Goal: Task Accomplishment & Management: Manage account settings

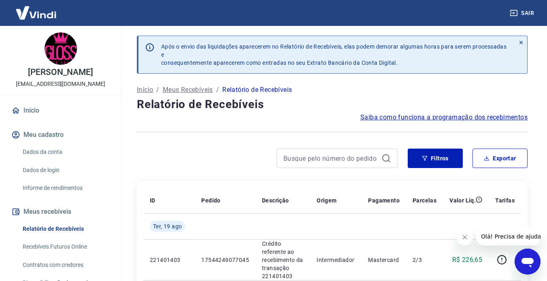
scroll to position [122, 0]
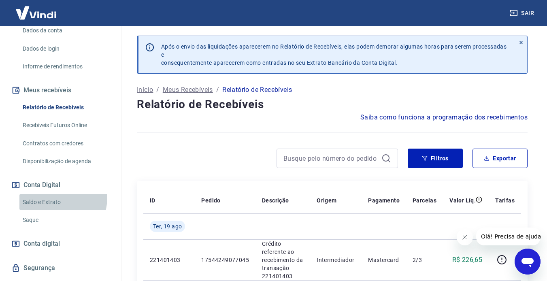
click at [51, 197] on link "Saldo e Extrato" at bounding box center [65, 202] width 92 height 17
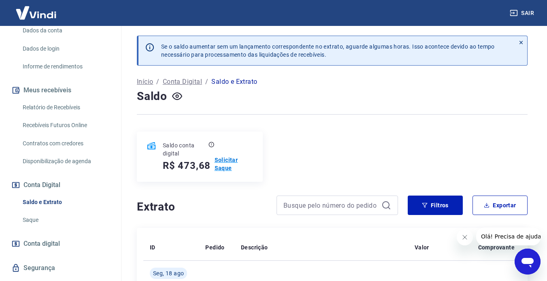
click at [221, 162] on p "Solicitar Saque" at bounding box center [234, 164] width 38 height 16
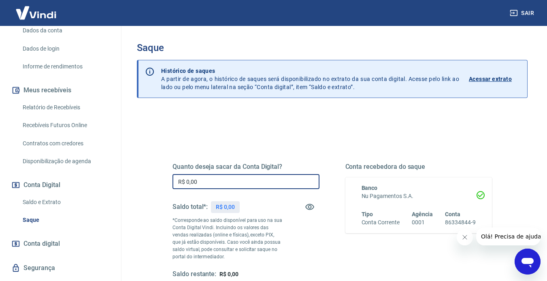
click at [240, 180] on input "R$ 0,00" at bounding box center [246, 181] width 147 height 15
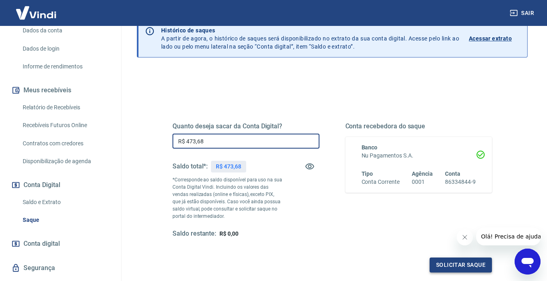
type input "R$ 473,68"
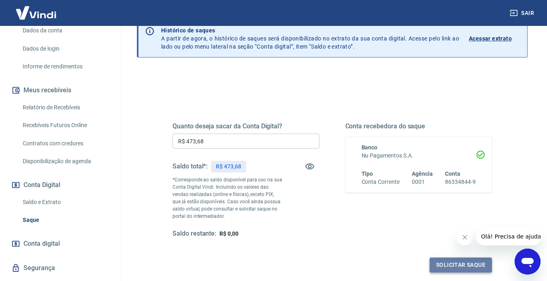
click at [419, 266] on button "Solicitar saque" at bounding box center [461, 265] width 62 height 15
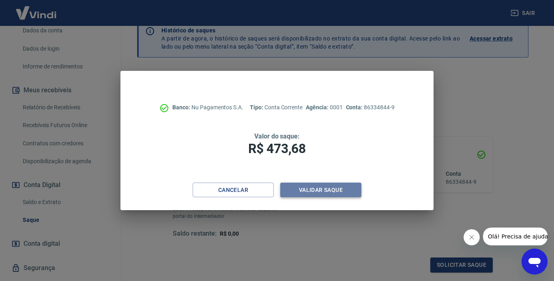
click at [317, 184] on button "Validar saque" at bounding box center [320, 190] width 81 height 15
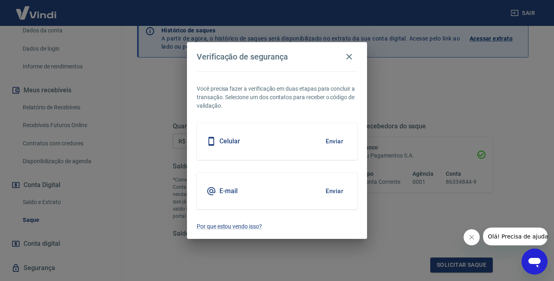
click at [303, 141] on div "Celular Enviar" at bounding box center [277, 141] width 160 height 36
click at [342, 138] on button "Enviar" at bounding box center [334, 141] width 26 height 17
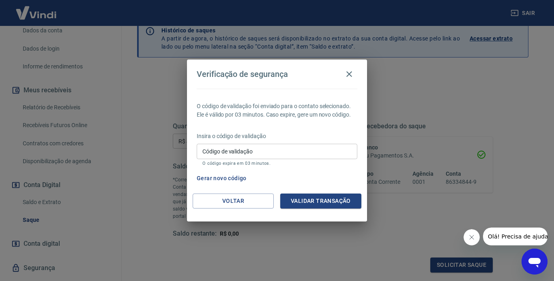
click at [270, 149] on input "Código de validação" at bounding box center [277, 151] width 160 height 15
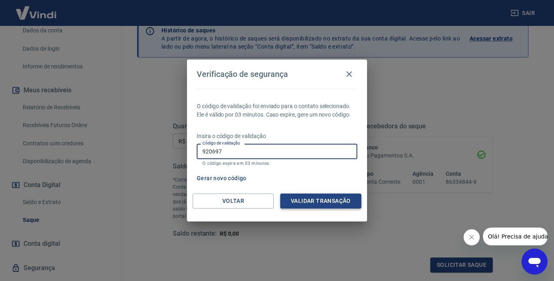
type input "920697"
click at [302, 198] on button "Validar transação" at bounding box center [320, 201] width 81 height 15
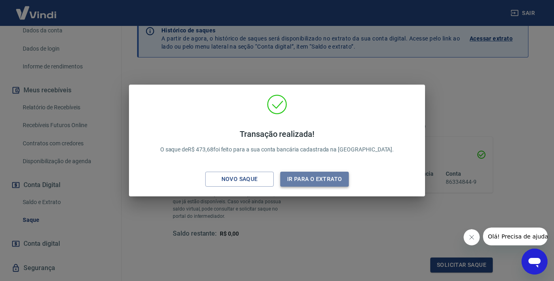
click at [310, 182] on button "Ir para o extrato" at bounding box center [314, 179] width 68 height 15
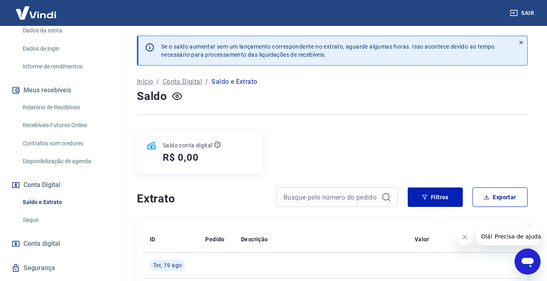
click at [72, 125] on link "Recebíveis Futuros Online" at bounding box center [65, 125] width 92 height 17
